Goal: Information Seeking & Learning: Find specific fact

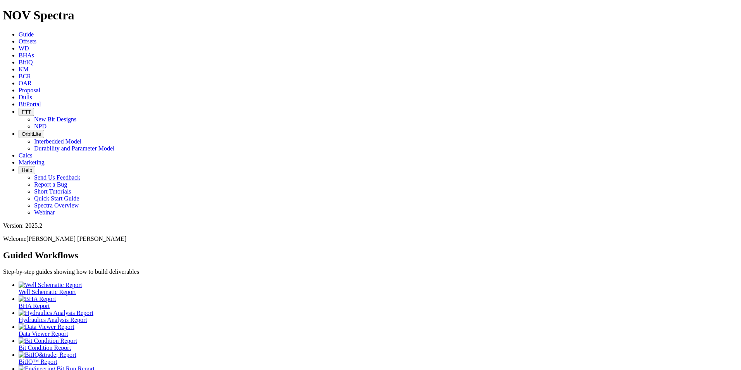
click at [36, 38] on link "Offsets" at bounding box center [28, 41] width 18 height 7
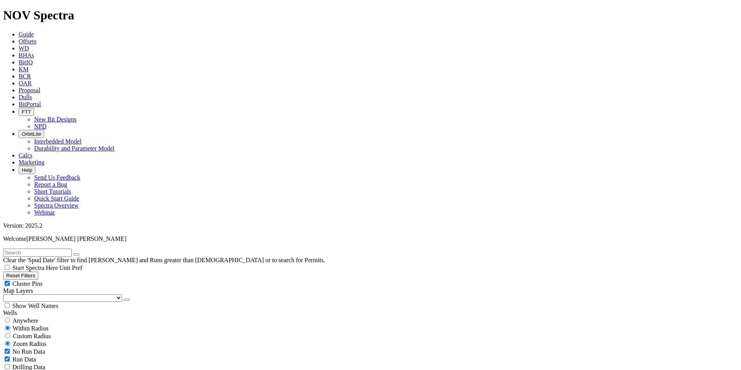
click at [39, 249] on input "text" at bounding box center [37, 253] width 69 height 8
type input "A320516"
click at [22, 317] on span "Anywhere" at bounding box center [25, 320] width 26 height 7
radio input "true"
radio input "false"
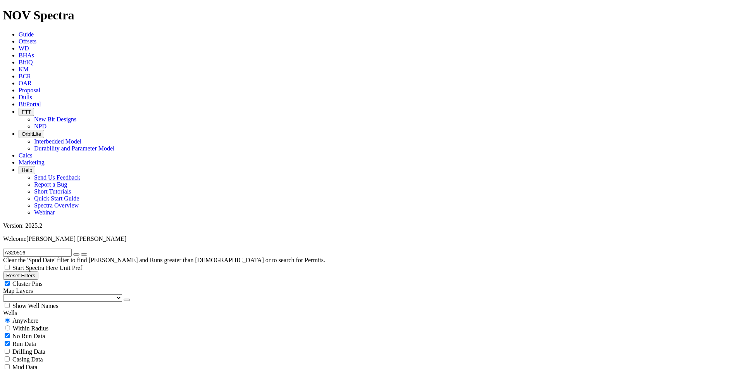
click at [84, 254] on icon "submit" at bounding box center [84, 254] width 0 height 0
click at [38, 249] on input "A320516" at bounding box center [37, 253] width 69 height 8
type input "A320516"
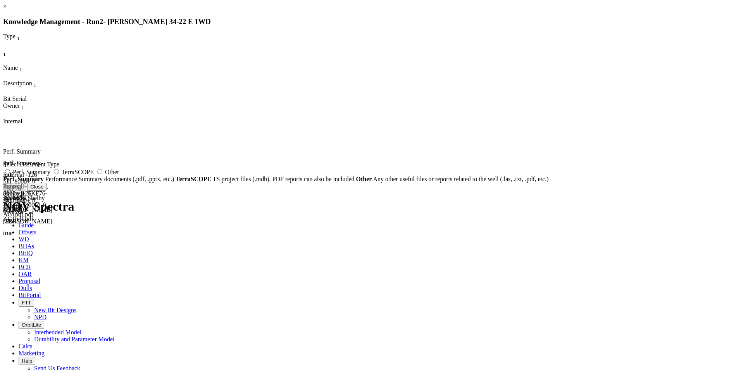
click at [7, 10] on link "×" at bounding box center [4, 6] width 3 height 7
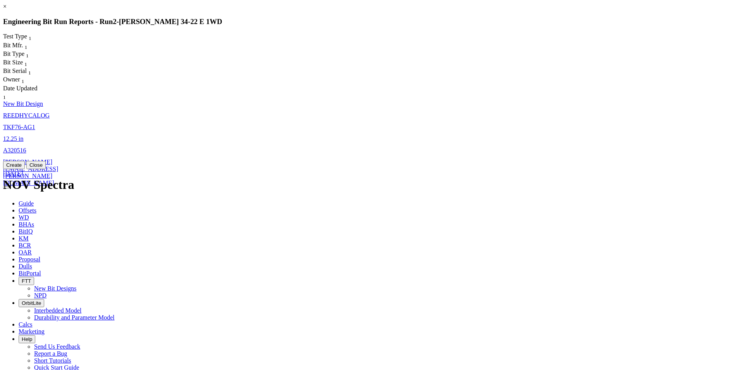
click at [50, 112] on span "REEDHYCALOG" at bounding box center [26, 115] width 47 height 7
select select "New Bit Design"
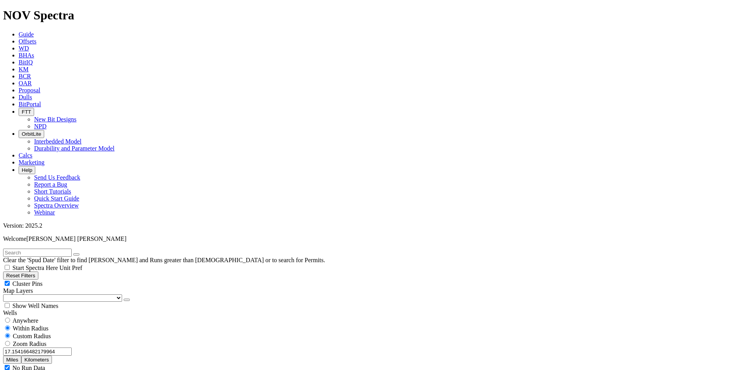
drag, startPoint x: 0, startPoint y: 0, endPoint x: 78, endPoint y: 146, distance: 165.2
click at [78, 347] on div "17.154166482179964 Miles Kilometers" at bounding box center [370, 355] width 735 height 16
type input "3"
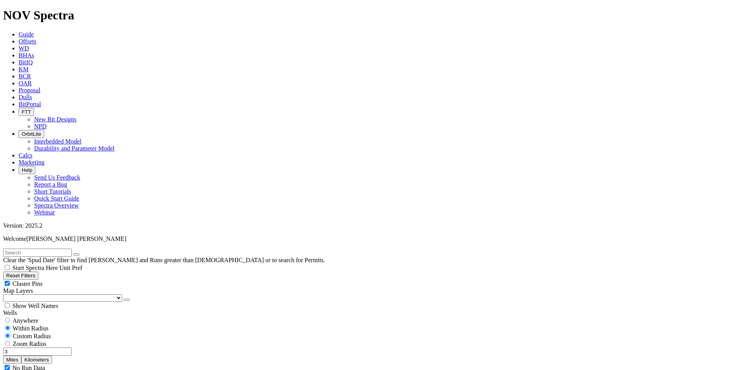
select select
select select "12.25"
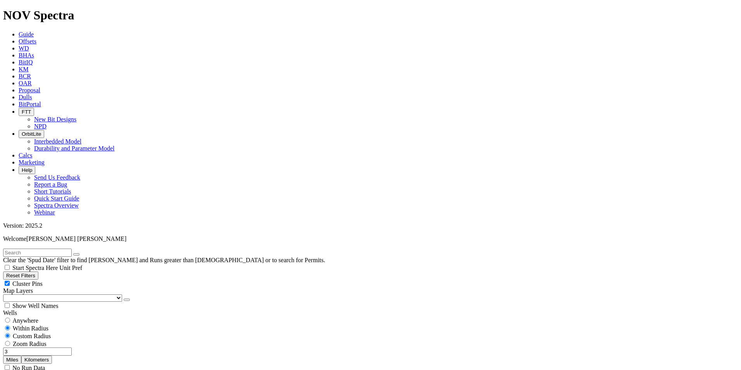
checkbox input "false"
select select "? number:12.25 ?"
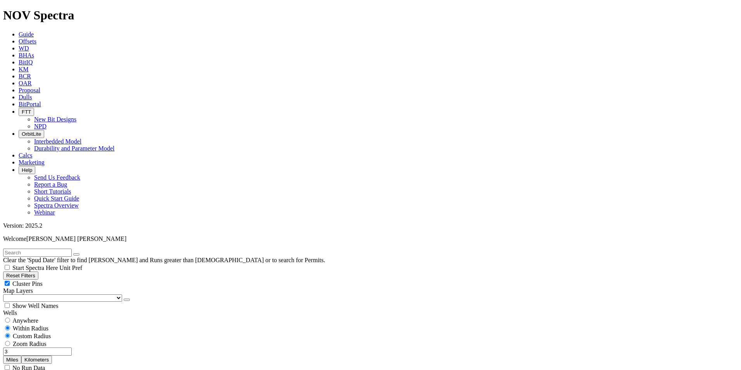
drag, startPoint x: 63, startPoint y: 147, endPoint x: 57, endPoint y: 149, distance: 6.3
click at [57, 347] on input "3" at bounding box center [37, 351] width 69 height 8
drag, startPoint x: 62, startPoint y: 148, endPoint x: 56, endPoint y: 150, distance: 5.6
click at [56, 347] on input "5" at bounding box center [37, 351] width 69 height 8
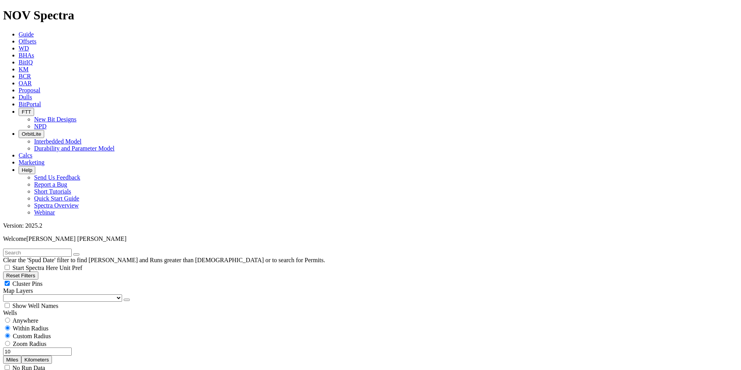
type input "10"
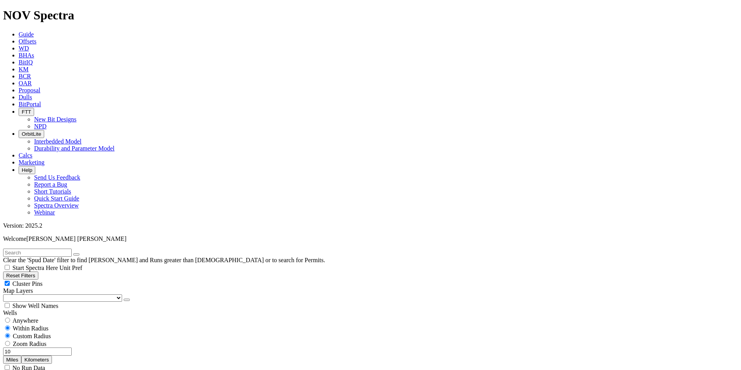
select select
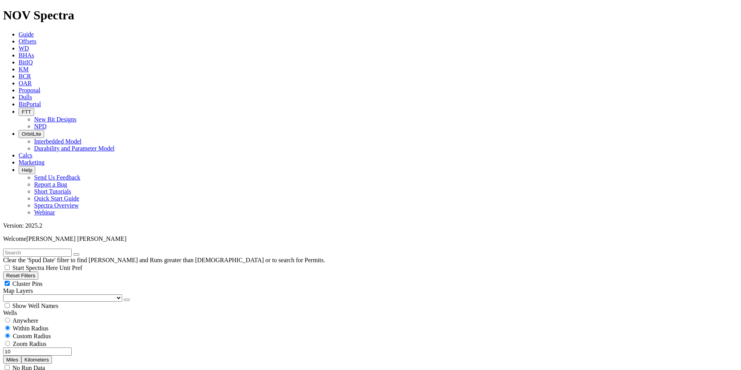
drag, startPoint x: 63, startPoint y: 144, endPoint x: 54, endPoint y: 146, distance: 9.2
click at [55, 347] on input "10" at bounding box center [37, 351] width 69 height 8
type input "15"
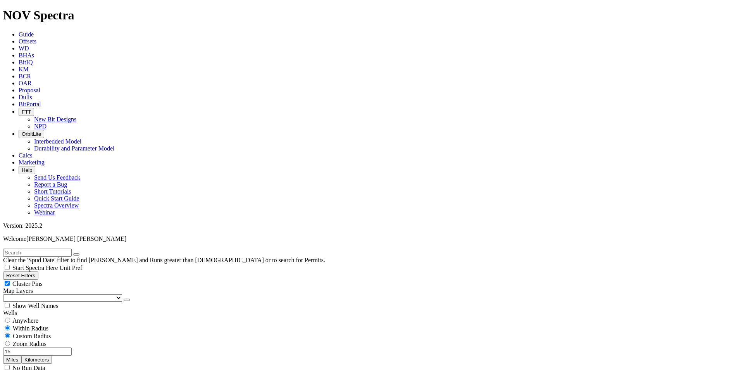
scroll to position [78, 0]
click at [38, 271] on button "Reset Filters" at bounding box center [20, 275] width 35 height 8
radio input "false"
radio input "true"
checkbox input "true"
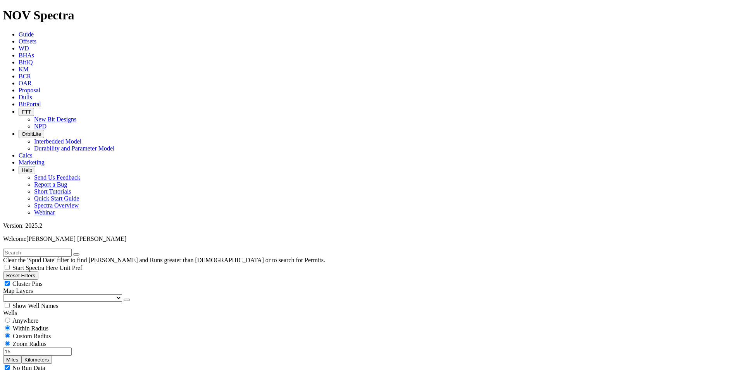
type input "[DATE]"
select select
click at [37, 249] on input "text" at bounding box center [37, 253] width 69 height 8
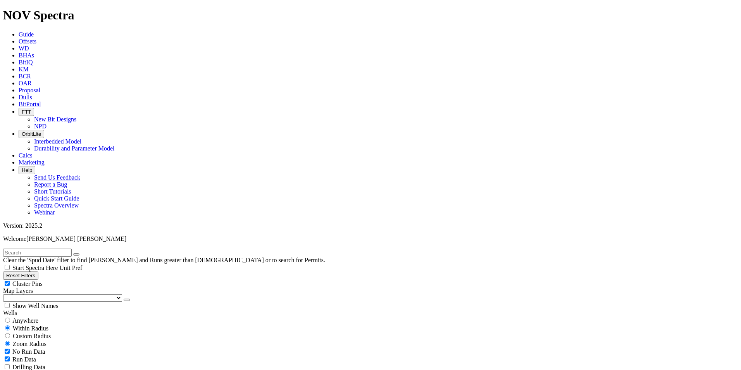
scroll to position [123621, 0]
paste input "A320516"
type input "A320516"
click at [31, 317] on span "Anywhere" at bounding box center [25, 320] width 26 height 7
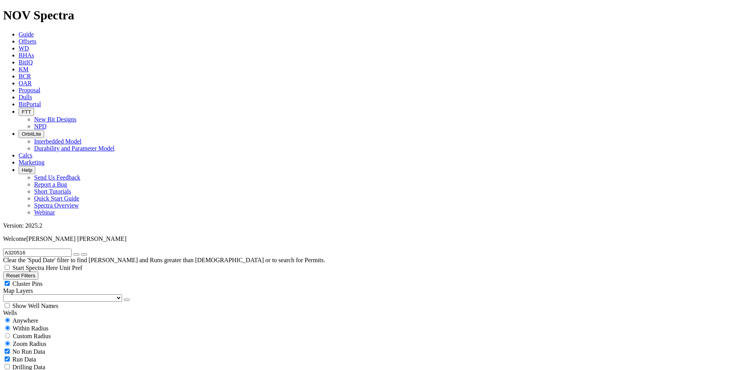
radio input "true"
radio input "false"
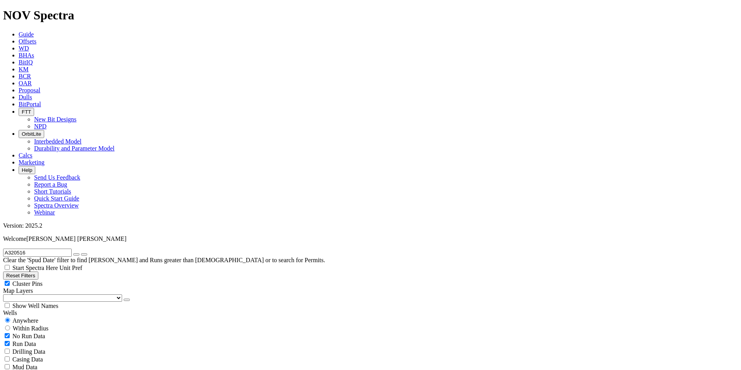
radio input "false"
radio input "true"
click at [43, 333] on span "Custom Radius" at bounding box center [32, 336] width 38 height 7
radio input "true"
radio input "false"
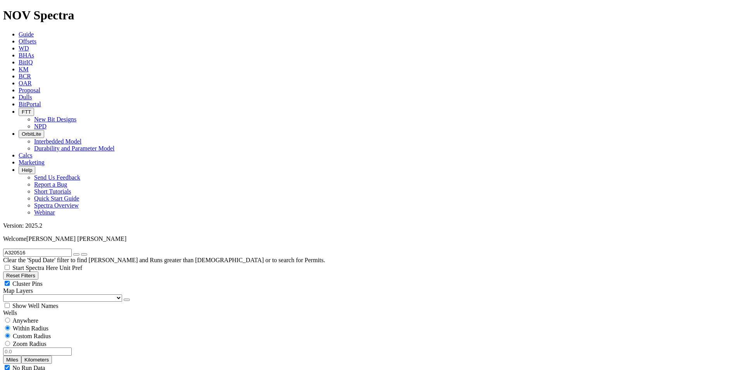
click at [21, 356] on button "Miles" at bounding box center [12, 360] width 18 height 8
click at [54, 347] on input "number" at bounding box center [37, 351] width 69 height 8
type input "5"
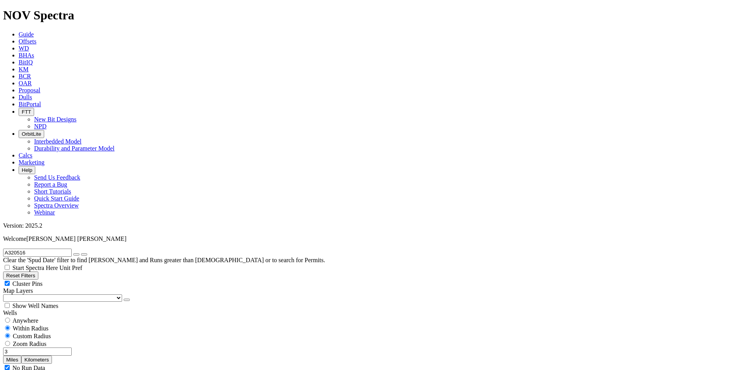
type input "3"
select select "12.25"
checkbox input "false"
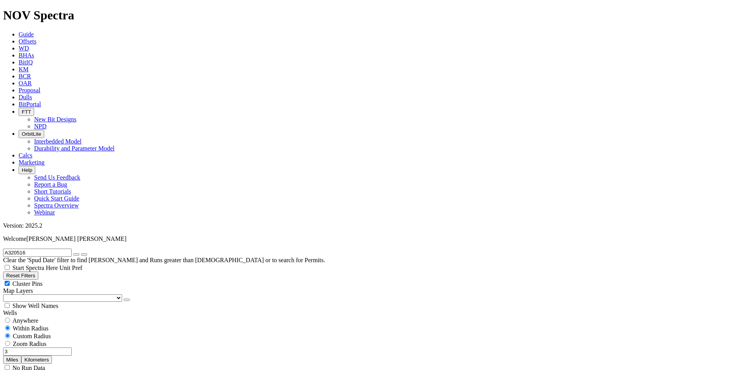
click at [76, 254] on icon "button" at bounding box center [76, 254] width 0 height 0
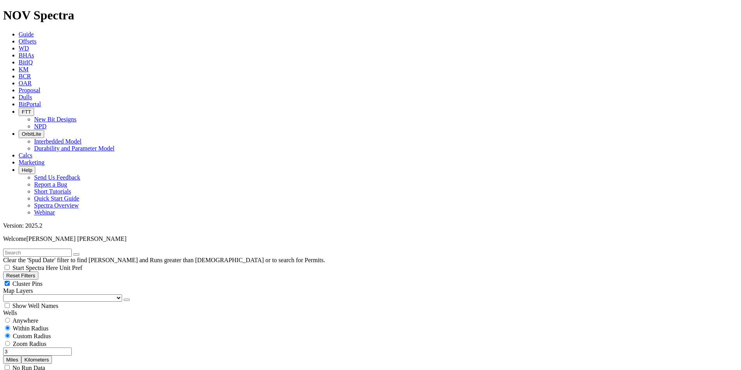
drag, startPoint x: 59, startPoint y: 317, endPoint x: 47, endPoint y: 318, distance: 12.0
type input "7500"
drag, startPoint x: 63, startPoint y: 146, endPoint x: 53, endPoint y: 145, distance: 9.7
click at [53, 347] on input "3" at bounding box center [37, 351] width 69 height 8
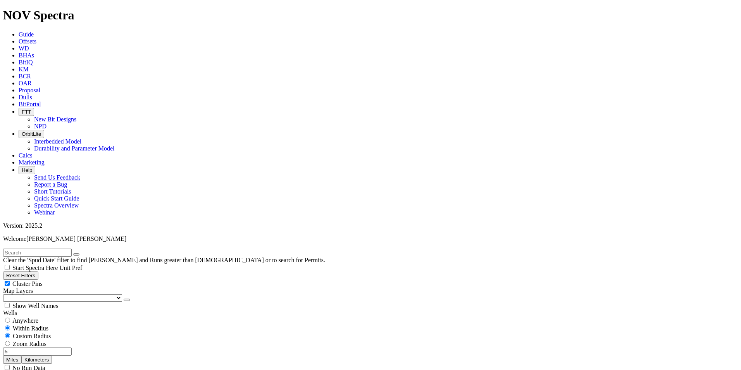
drag, startPoint x: 62, startPoint y: 147, endPoint x: 45, endPoint y: 147, distance: 16.7
click at [45, 347] on input "5" at bounding box center [37, 351] width 69 height 8
drag, startPoint x: 63, startPoint y: 147, endPoint x: 44, endPoint y: 147, distance: 19.0
click at [45, 347] on input "10" at bounding box center [37, 351] width 69 height 8
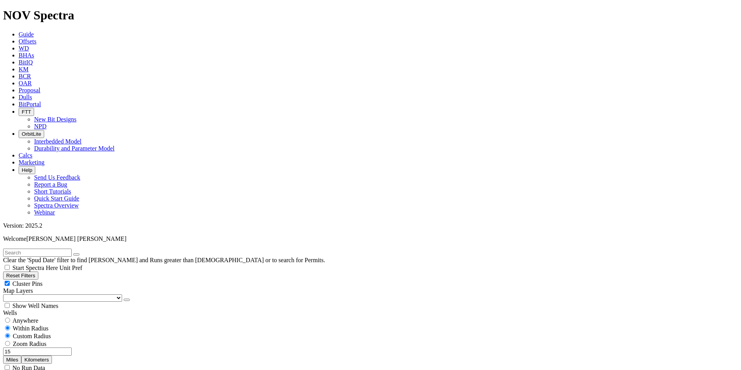
scroll to position [924, 0]
type input "15"
drag, startPoint x: 63, startPoint y: 147, endPoint x: 45, endPoint y: 146, distance: 18.6
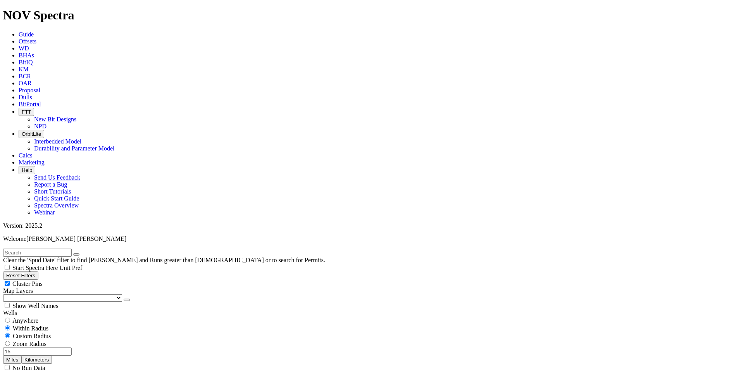
click at [45, 347] on input "15" at bounding box center [37, 351] width 69 height 8
drag, startPoint x: 63, startPoint y: 146, endPoint x: 43, endPoint y: 146, distance: 19.4
click at [43, 347] on input "3" at bounding box center [37, 351] width 69 height 8
drag, startPoint x: 61, startPoint y: 146, endPoint x: 45, endPoint y: 147, distance: 15.9
click at [45, 347] on input "5" at bounding box center [37, 351] width 69 height 8
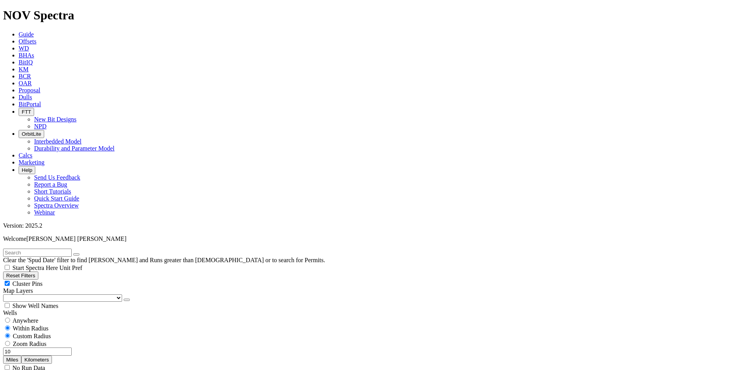
scroll to position [5134, 0]
drag, startPoint x: 64, startPoint y: 147, endPoint x: 43, endPoint y: 150, distance: 21.2
click at [43, 347] on input "10" at bounding box center [37, 351] width 69 height 8
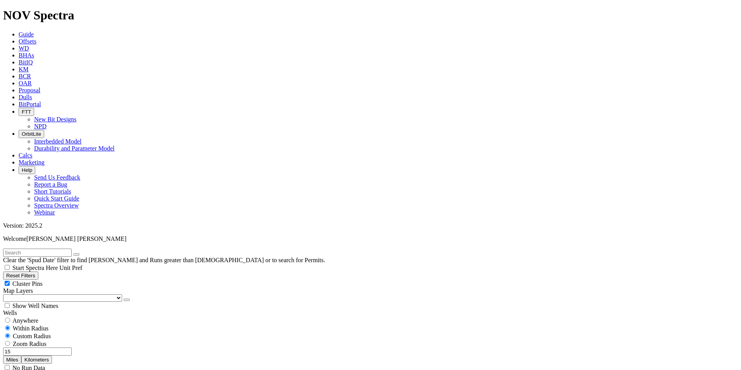
click at [76, 309] on div "Wells" at bounding box center [370, 312] width 735 height 7
drag, startPoint x: 66, startPoint y: 147, endPoint x: 52, endPoint y: 149, distance: 13.7
click at [52, 347] on input "15" at bounding box center [37, 351] width 69 height 8
type input "20"
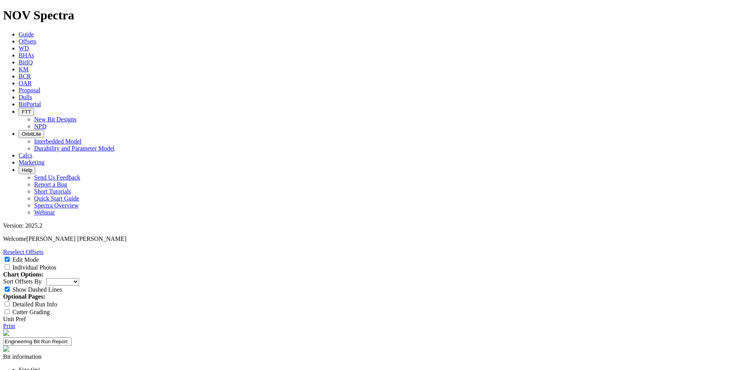
click at [79, 278] on select "Depth In Interval ROP Spud Date" at bounding box center [62, 281] width 33 height 7
select select "string:RunROP"
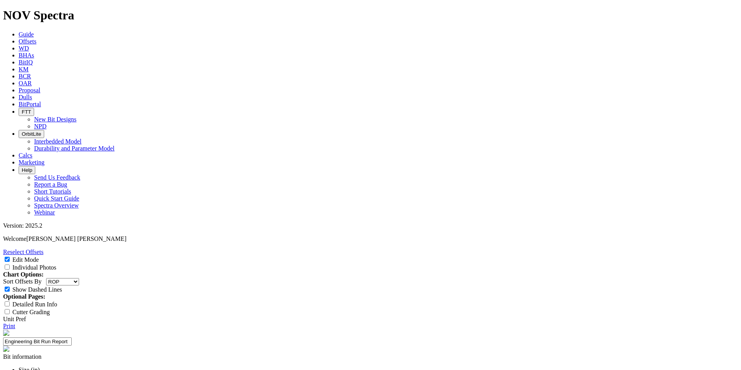
click at [79, 278] on select "Depth In Interval ROP Spud Date" at bounding box center [62, 281] width 33 height 7
click at [681, 263] on div "Individual Photos" at bounding box center [370, 267] width 735 height 8
click at [10, 264] on input "Individual Photos" at bounding box center [7, 266] width 5 height 5
checkbox input "true"
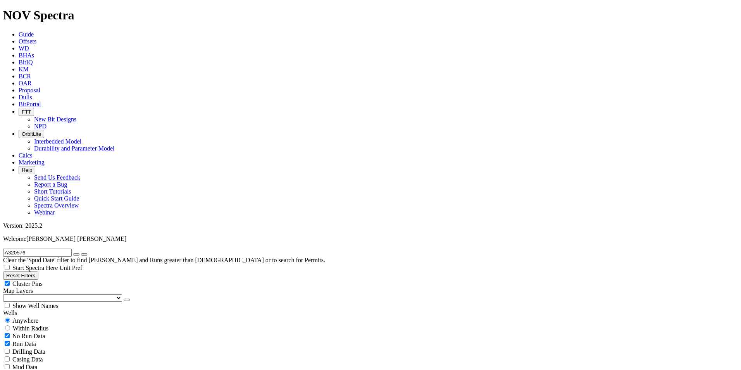
click at [87, 253] on button "submit" at bounding box center [84, 254] width 6 height 2
click at [84, 254] on icon "submit" at bounding box center [84, 254] width 0 height 0
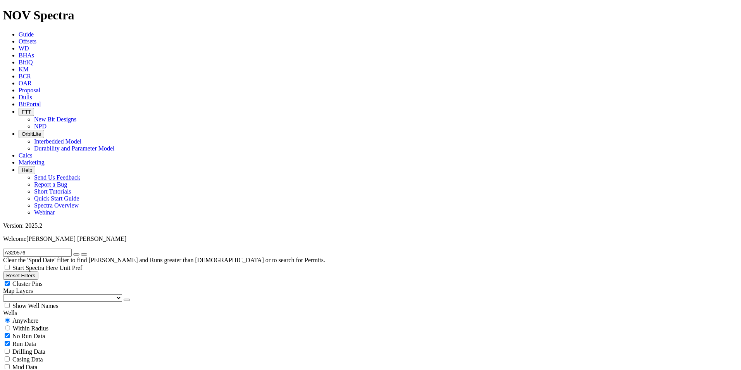
click at [76, 254] on icon "button" at bounding box center [76, 254] width 0 height 0
radio input "false"
radio input "true"
